Goal: Find specific page/section: Find specific page/section

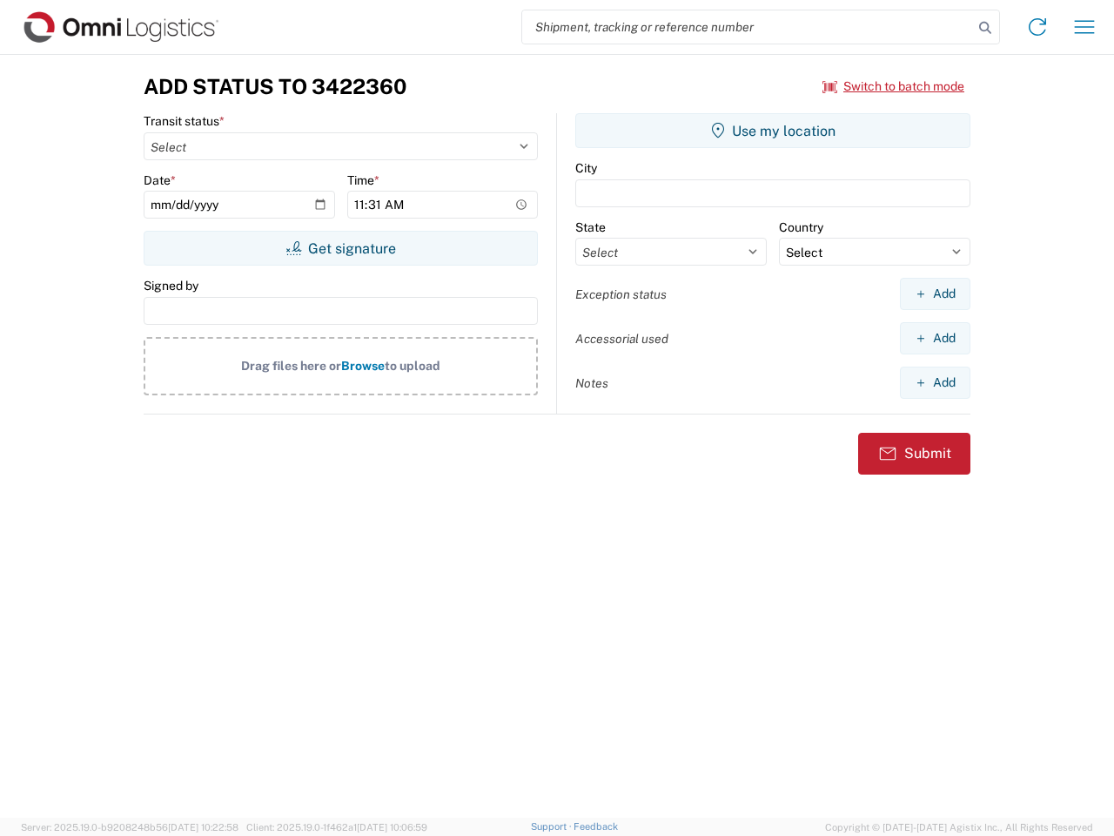
click at [748, 27] on input "search" at bounding box center [747, 26] width 451 height 33
click at [986, 28] on icon at bounding box center [985, 28] width 24 height 24
click at [1038, 27] on icon at bounding box center [1038, 27] width 28 height 28
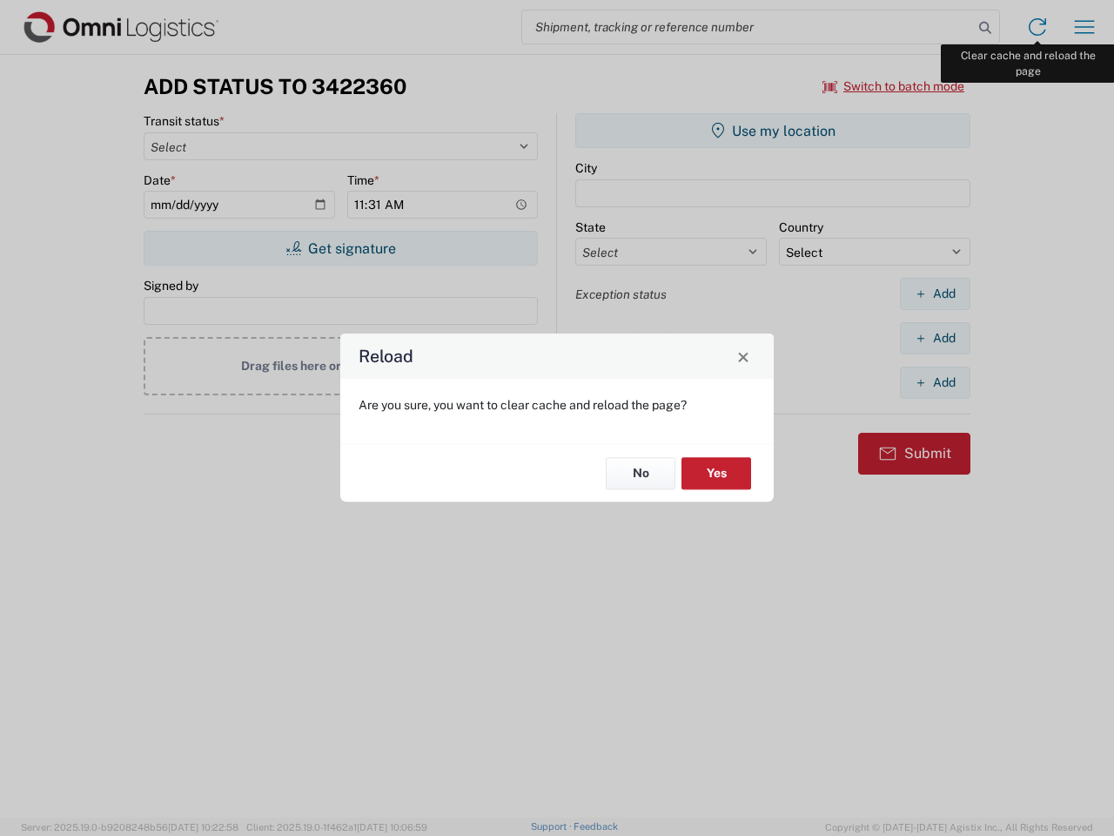
click at [1085, 27] on div "Reload Are you sure, you want to clear cache and reload the page? No Yes" at bounding box center [557, 418] width 1114 height 836
click at [894, 86] on div "Reload Are you sure, you want to clear cache and reload the page? No Yes" at bounding box center [557, 418] width 1114 height 836
click at [340, 248] on div "Reload Are you sure, you want to clear cache and reload the page? No Yes" at bounding box center [557, 418] width 1114 height 836
click at [773, 131] on div "Reload Are you sure, you want to clear cache and reload the page? No Yes" at bounding box center [557, 418] width 1114 height 836
click at [935, 293] on div "Reload Are you sure, you want to clear cache and reload the page? No Yes" at bounding box center [557, 418] width 1114 height 836
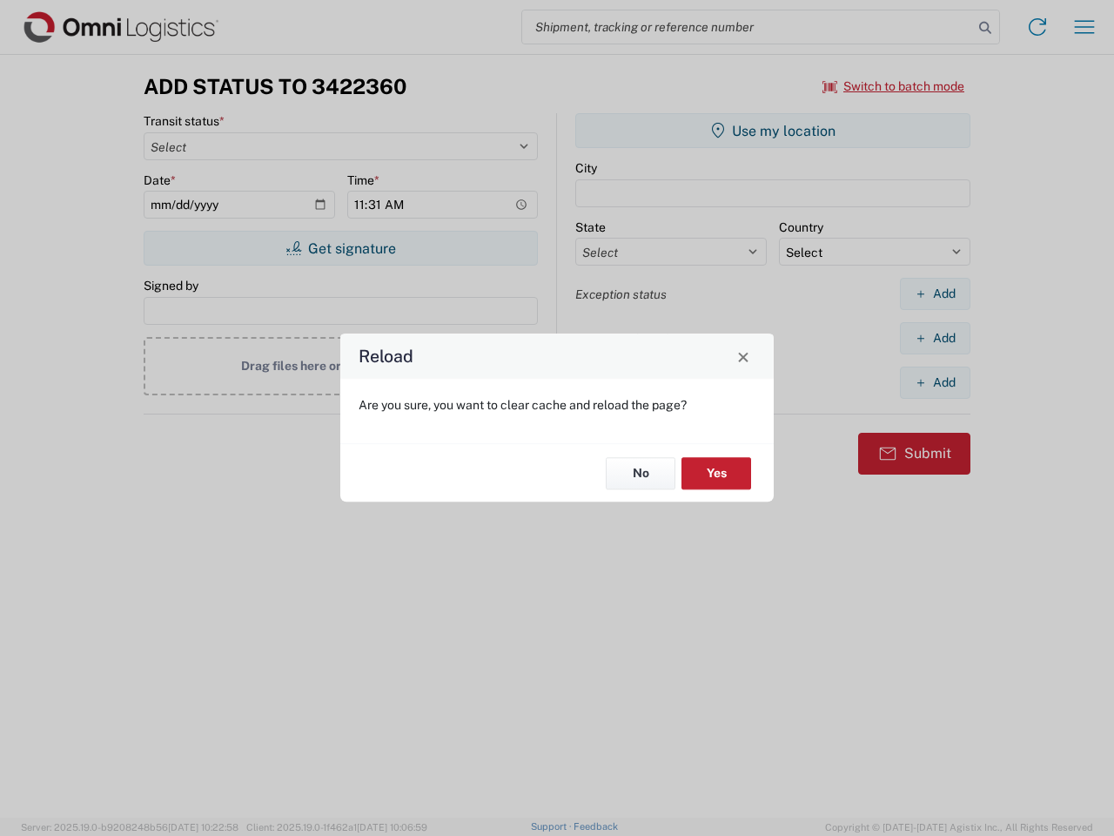
click at [935, 338] on div "Reload Are you sure, you want to clear cache and reload the page? No Yes" at bounding box center [557, 418] width 1114 height 836
click at [935, 382] on div "Reload Are you sure, you want to clear cache and reload the page? No Yes" at bounding box center [557, 418] width 1114 height 836
